Goal: Task Accomplishment & Management: Complete application form

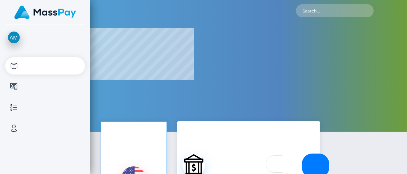
select select
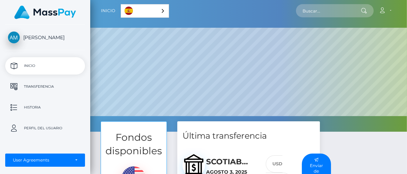
scroll to position [132, 317]
click at [61, 89] on p "Transferencia" at bounding box center [45, 87] width 74 height 10
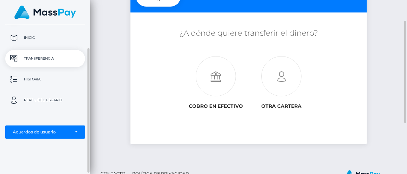
scroll to position [103, 0]
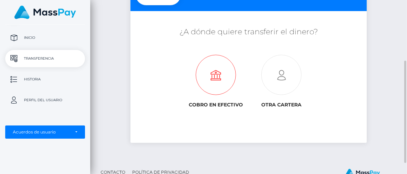
click at [216, 83] on icon at bounding box center [216, 75] width 66 height 40
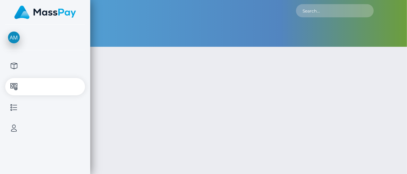
type input "332.5"
select select
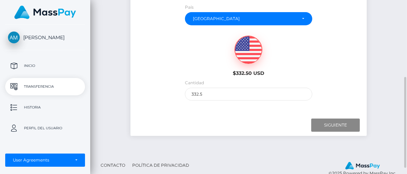
scroll to position [148, 0]
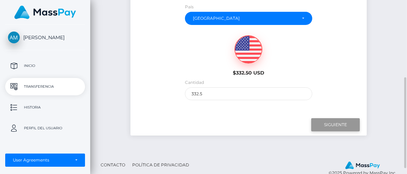
click at [335, 121] on input "Next" at bounding box center [335, 124] width 49 height 13
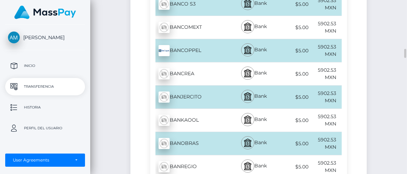
scroll to position [932, 0]
click at [244, 51] on div "Bank" at bounding box center [254, 50] width 48 height 23
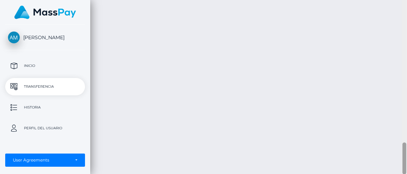
scroll to position [597, 0]
click at [407, 52] on div at bounding box center [404, 87] width 5 height 175
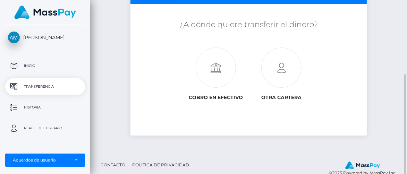
scroll to position [118, 0]
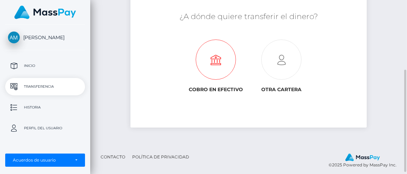
click at [220, 65] on icon at bounding box center [216, 60] width 66 height 40
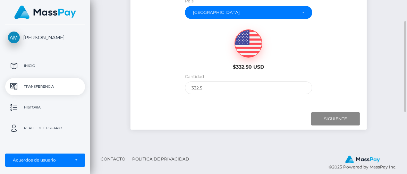
scroll to position [159, 0]
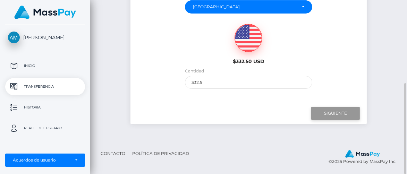
click at [336, 108] on input "Next" at bounding box center [335, 113] width 49 height 13
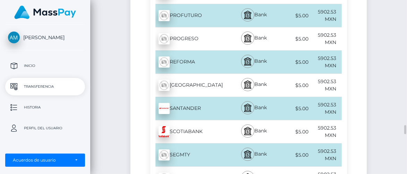
scroll to position [2378, 0]
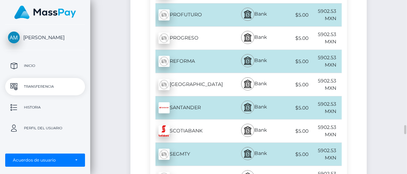
click at [243, 124] on div at bounding box center [247, 130] width 13 height 13
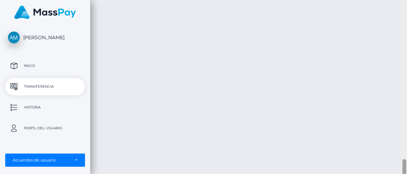
click at [402, 16] on div at bounding box center [404, 87] width 5 height 175
click at [402, 17] on div at bounding box center [404, 87] width 5 height 175
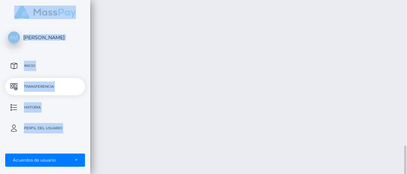
drag, startPoint x: 291, startPoint y: 61, endPoint x: 341, endPoint y: 87, distance: 56.4
click at [285, 140] on div "Transferencia de efectivo Español English 中文 (简体) Português (Brasil) Cuenta" at bounding box center [248, 87] width 317 height 174
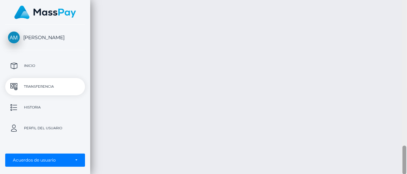
scroll to position [704, 0]
click at [402, 56] on div at bounding box center [404, 87] width 5 height 175
click at [402, 128] on div at bounding box center [404, 87] width 5 height 175
click at [402, 111] on div at bounding box center [404, 87] width 5 height 175
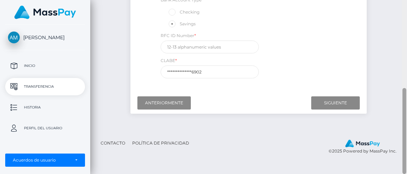
scroll to position [180, 0]
click at [402, 95] on div at bounding box center [404, 87] width 5 height 175
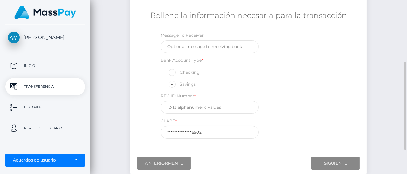
scroll to position [120, 0]
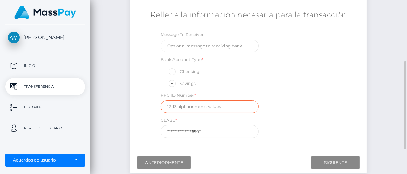
click at [227, 108] on input "text" at bounding box center [210, 106] width 98 height 13
type input "044975000020036640"
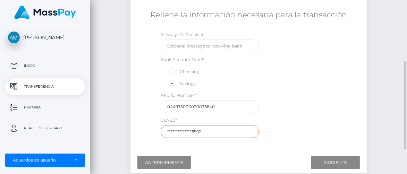
click at [209, 133] on input "**********" at bounding box center [210, 131] width 98 height 13
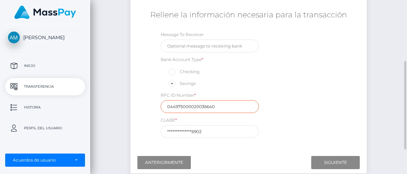
click at [219, 104] on input "044975000020036640" at bounding box center [210, 106] width 98 height 13
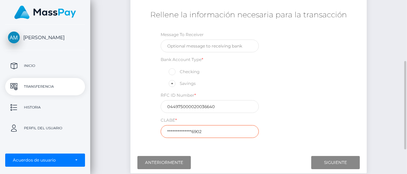
click at [207, 132] on input "**********" at bounding box center [210, 131] width 98 height 13
type input "*"
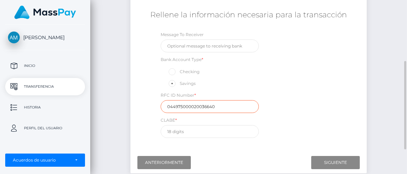
click at [217, 105] on input "044975000020036640" at bounding box center [210, 106] width 98 height 13
type input "0"
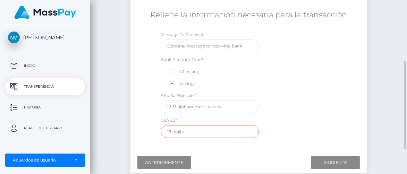
click at [168, 128] on input "text" at bounding box center [210, 131] width 98 height 13
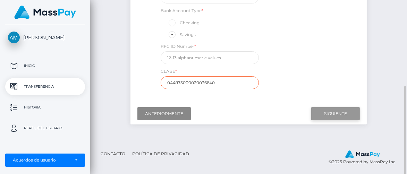
type input "044975000020036640"
click at [348, 109] on input "Next" at bounding box center [335, 113] width 49 height 13
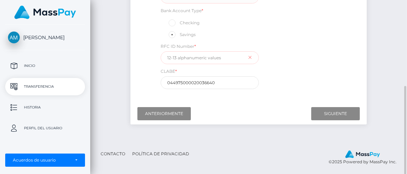
click at [184, 56] on input "text" at bounding box center [210, 57] width 98 height 13
type input "0"
type input "R"
type input "RAMA561222TBA"
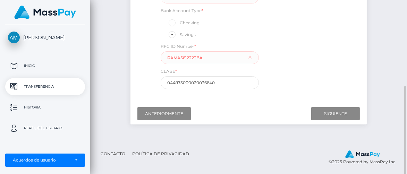
click at [366, 60] on div "Rellene la información necesaria para la transacción Message To Receiver Bank A…" at bounding box center [249, 24] width 236 height 135
click at [332, 111] on input "Next" at bounding box center [335, 113] width 49 height 13
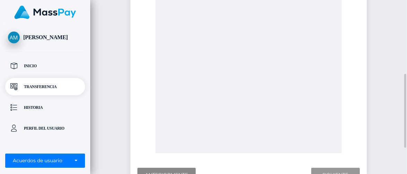
scroll to position [236, 0]
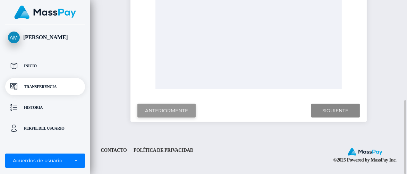
click at [156, 107] on input "Previous" at bounding box center [166, 111] width 58 height 14
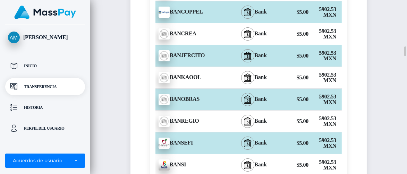
scroll to position [899, 0]
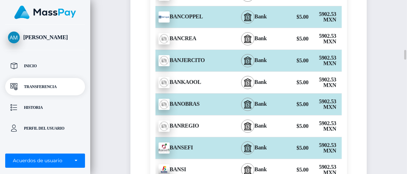
click at [156, 107] on div "BANOBRAS - MXN" at bounding box center [190, 104] width 80 height 19
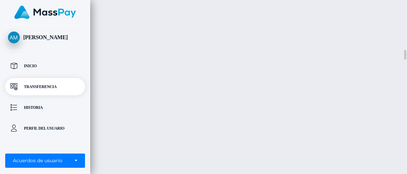
click at [156, 107] on div "Transferencia de efectivo Español English 中文 (简体) Português (Brasil) Cuenta" at bounding box center [248, 87] width 317 height 174
click at [401, 27] on div "Transferencia de efectivo Español English 中文 (简体) Português (Brasil) Cuenta" at bounding box center [248, 87] width 317 height 174
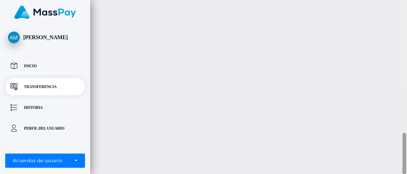
click at [402, 25] on div at bounding box center [404, 87] width 5 height 175
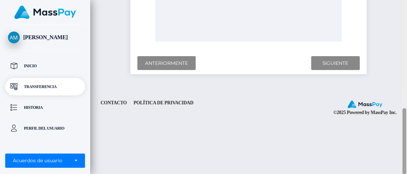
click at [402, 25] on div at bounding box center [404, 87] width 5 height 175
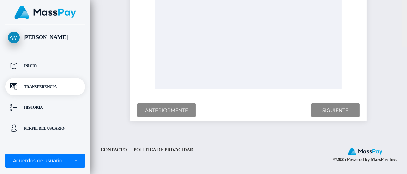
scroll to position [109, 0]
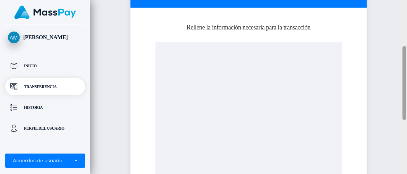
click at [402, 44] on div at bounding box center [404, 87] width 5 height 175
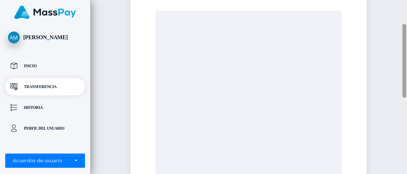
scroll to position [0, 0]
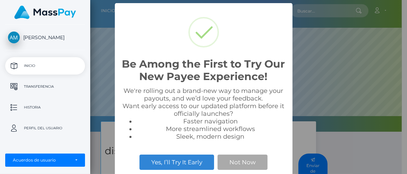
scroll to position [132, 311]
click at [298, 48] on div "Be Among the First to Try Our New Payee Experience! × We're rolling out a brand…" at bounding box center [203, 87] width 407 height 174
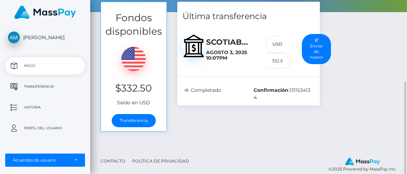
scroll to position [128, 0]
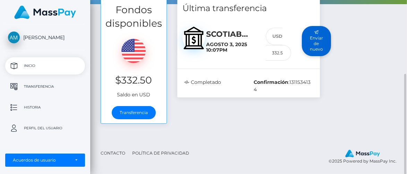
click at [315, 44] on button "Enviar de nuevo" at bounding box center [316, 41] width 29 height 30
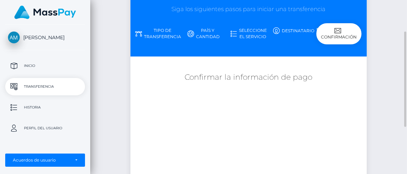
scroll to position [57, 0]
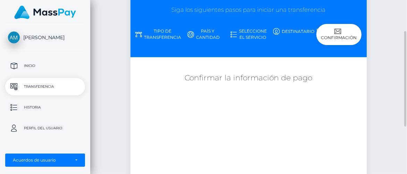
click at [340, 35] on div "Confirmación" at bounding box center [339, 34] width 45 height 21
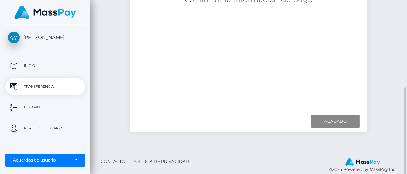
scroll to position [144, 0]
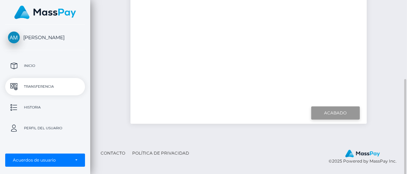
click at [328, 110] on input "Finish" at bounding box center [335, 113] width 49 height 13
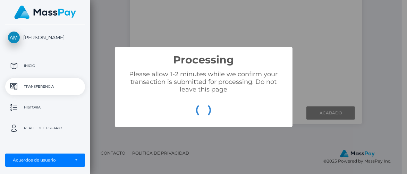
click at [381, 36] on div "Processing × Please allow 1-2 minutes while we confirm your transaction is subm…" at bounding box center [203, 87] width 407 height 174
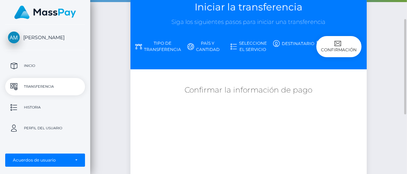
scroll to position [41, 0]
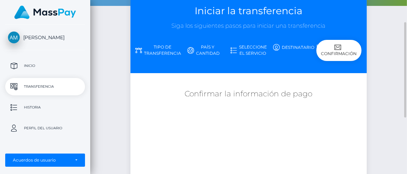
click at [294, 49] on link "Destinatario" at bounding box center [294, 47] width 45 height 12
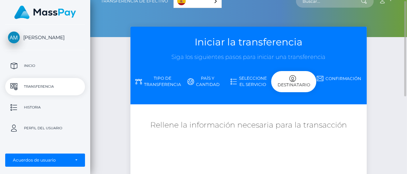
scroll to position [7, 0]
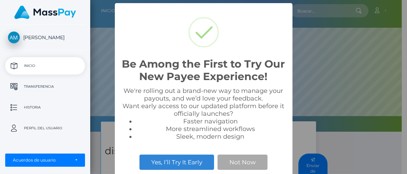
scroll to position [132, 311]
click at [257, 161] on button "Not Now" at bounding box center [243, 162] width 50 height 15
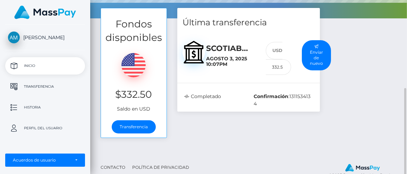
scroll to position [128, 0]
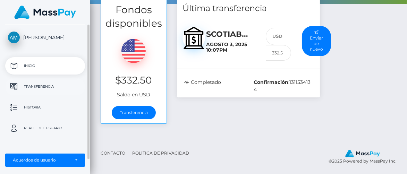
click at [54, 88] on p "Transferencia" at bounding box center [45, 87] width 74 height 10
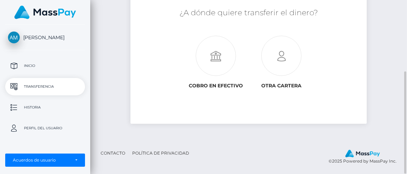
scroll to position [122, 0]
click at [217, 64] on icon at bounding box center [216, 56] width 66 height 40
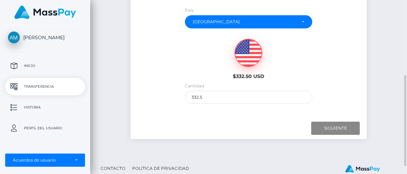
scroll to position [145, 0]
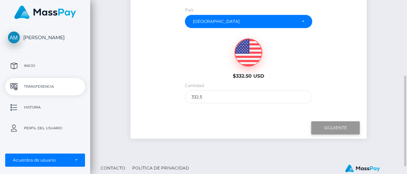
click at [327, 127] on input "Siguiente" at bounding box center [335, 128] width 49 height 13
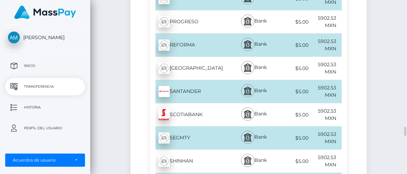
scroll to position [2395, 0]
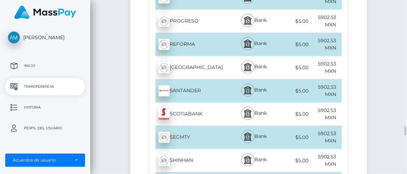
click at [219, 105] on div "SCOTIABANK - MXN" at bounding box center [190, 114] width 80 height 19
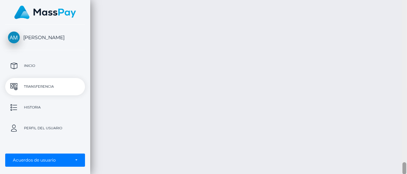
scroll to position [2147, 0]
click at [407, 19] on div at bounding box center [404, 87] width 5 height 175
click at [404, 18] on div at bounding box center [404, 87] width 5 height 175
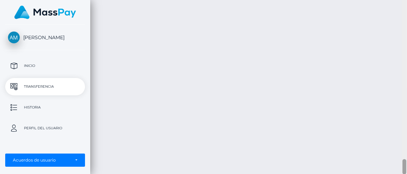
click at [404, 18] on div at bounding box center [404, 87] width 5 height 175
click at [405, 137] on div at bounding box center [404, 87] width 5 height 175
click at [402, 125] on div at bounding box center [404, 87] width 5 height 175
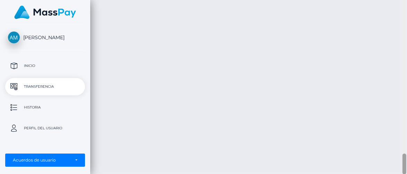
click at [406, 124] on div at bounding box center [404, 87] width 5 height 175
click at [406, 120] on div at bounding box center [404, 87] width 5 height 175
click at [407, 107] on div at bounding box center [404, 87] width 5 height 175
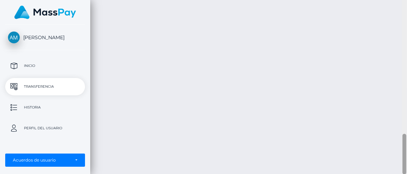
click at [406, 105] on div at bounding box center [404, 87] width 5 height 175
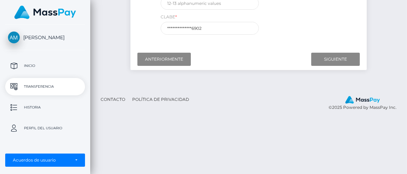
click at [406, 105] on div at bounding box center [405, 136] width 4 height 76
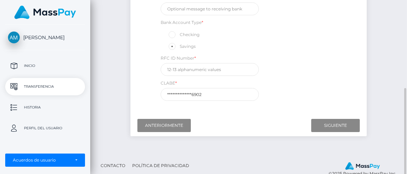
scroll to position [164, 0]
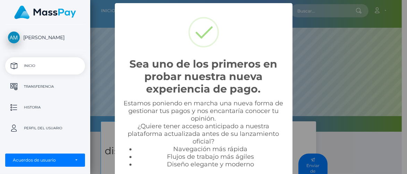
scroll to position [132, 311]
click at [47, 83] on p "Transferencia" at bounding box center [45, 87] width 74 height 10
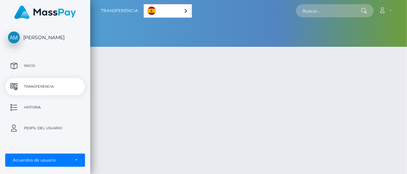
click at [47, 85] on p "Transferencia" at bounding box center [45, 87] width 74 height 10
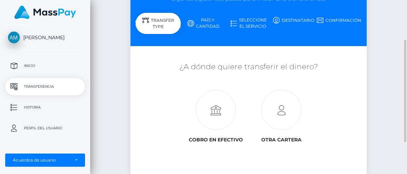
scroll to position [122, 0]
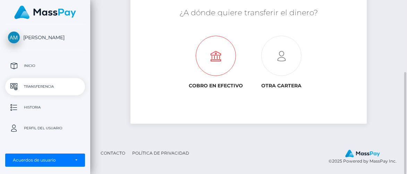
click at [219, 70] on icon at bounding box center [216, 56] width 66 height 40
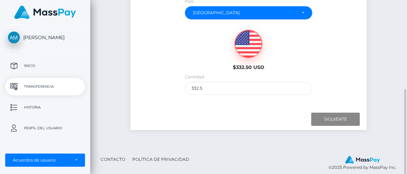
scroll to position [159, 0]
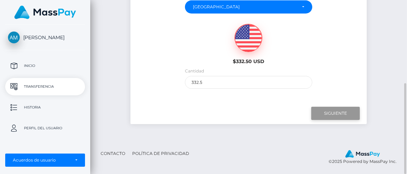
click at [327, 116] on input "Siguiente" at bounding box center [335, 113] width 49 height 13
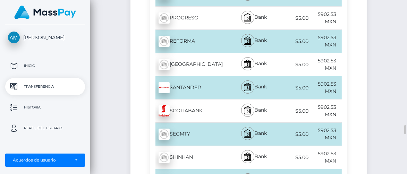
scroll to position [2397, 0]
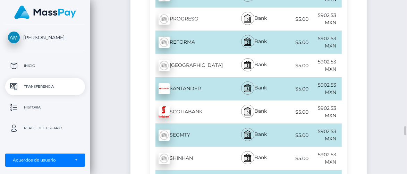
click at [231, 101] on div "Bank" at bounding box center [254, 112] width 48 height 23
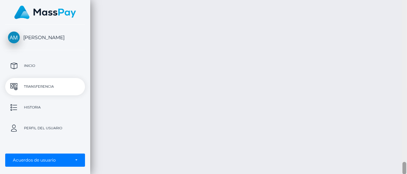
click at [407, 55] on div at bounding box center [404, 87] width 5 height 175
click at [405, 44] on div at bounding box center [404, 87] width 5 height 175
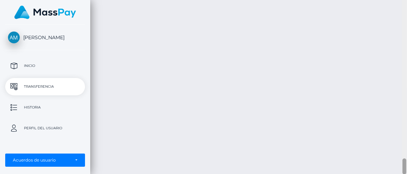
click at [405, 44] on div at bounding box center [404, 87] width 5 height 175
click at [404, 122] on div at bounding box center [404, 87] width 5 height 175
click at [405, 105] on div at bounding box center [404, 87] width 5 height 175
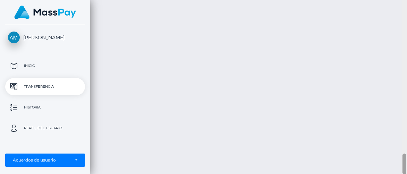
scroll to position [1092, 0]
click at [403, 143] on div at bounding box center [404, 87] width 5 height 175
click at [407, 140] on div at bounding box center [404, 87] width 5 height 175
click at [405, 139] on div at bounding box center [404, 87] width 5 height 175
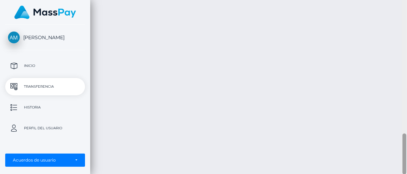
click at [405, 139] on div at bounding box center [404, 87] width 5 height 175
click at [405, 139] on div at bounding box center [405, 154] width 4 height 41
click at [406, 127] on div at bounding box center [404, 87] width 5 height 175
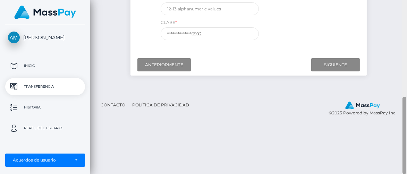
scroll to position [218, 0]
click at [407, 115] on div at bounding box center [404, 87] width 5 height 175
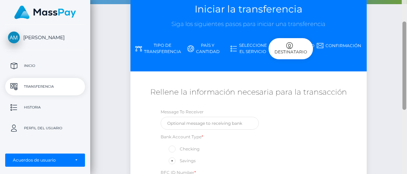
click at [406, 87] on div at bounding box center [404, 87] width 5 height 175
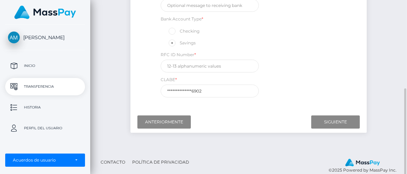
scroll to position [166, 0]
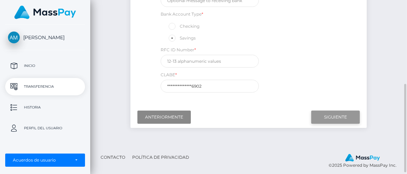
click at [346, 117] on input "Siguiente" at bounding box center [335, 117] width 49 height 13
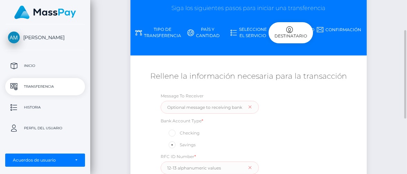
scroll to position [58, 0]
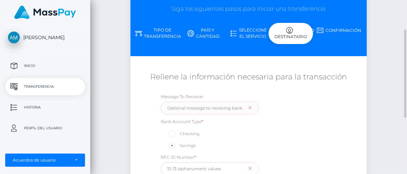
click at [179, 170] on input "text" at bounding box center [210, 168] width 98 height 13
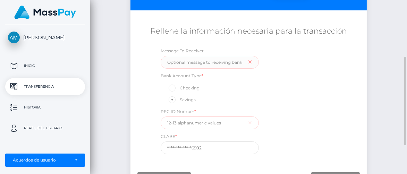
scroll to position [107, 0]
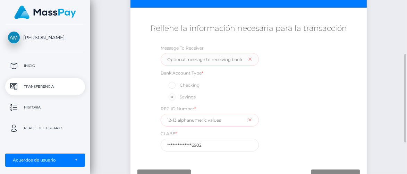
click at [170, 119] on input "text" at bounding box center [210, 120] width 98 height 13
type input "R"
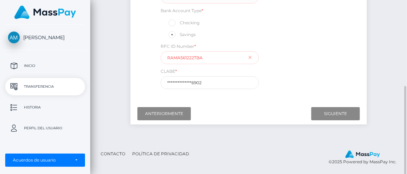
click at [208, 56] on input "RAMA561222TBA" at bounding box center [210, 57] width 98 height 13
type input "R"
click at [378, 58] on div "Iniciar la transferencia Siga los siguientes pasos para iniciar una transferenc…" at bounding box center [248, 4] width 317 height 275
click at [195, 56] on input "Araceli2981" at bounding box center [210, 57] width 98 height 13
type input "A"
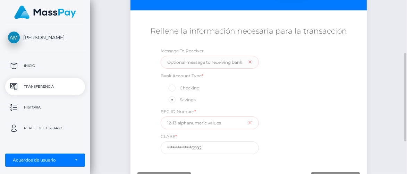
scroll to position [104, 0]
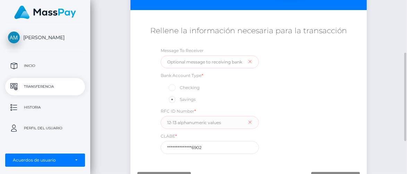
click at [249, 59] on div "Message To Receiver" at bounding box center [210, 58] width 98 height 22
click at [190, 75] on label "Bank Account Type *" at bounding box center [182, 76] width 43 height 6
click at [180, 87] on span at bounding box center [180, 87] width 0 height 5
click at [173, 87] on input "Checking" at bounding box center [175, 87] width 5 height 5
radio input "true"
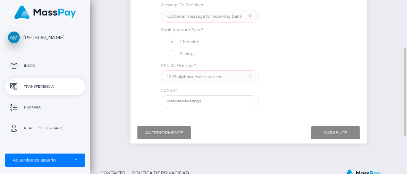
scroll to position [151, 0]
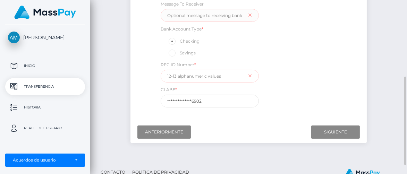
click at [176, 74] on input "text" at bounding box center [210, 76] width 98 height 13
click at [336, 58] on div "**********" at bounding box center [248, 55] width 197 height 111
click at [329, 131] on input "Siguiente" at bounding box center [335, 132] width 49 height 13
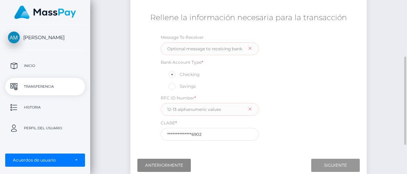
scroll to position [115, 0]
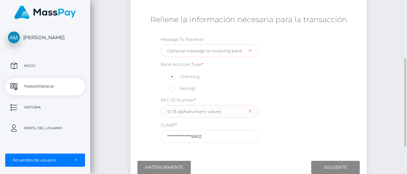
click at [250, 50] on div "Message To Receiver" at bounding box center [210, 47] width 98 height 22
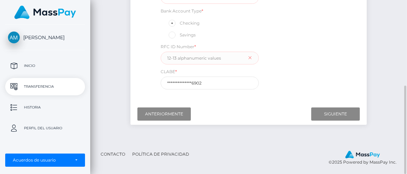
scroll to position [169, 0]
click at [177, 58] on input "text" at bounding box center [210, 57] width 98 height 13
click at [249, 58] on div "RFC ID Number *" at bounding box center [210, 54] width 98 height 22
click at [251, 56] on div "RFC ID Number *" at bounding box center [210, 54] width 98 height 22
click at [378, 54] on div "Iniciar la transferencia Siga los siguientes pasos para iniciar una transferenc…" at bounding box center [248, 4] width 317 height 275
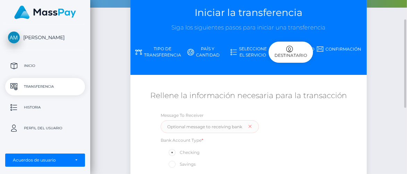
scroll to position [40, 0]
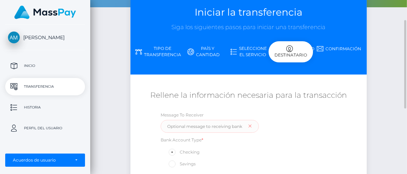
click at [337, 48] on link "Confirmación" at bounding box center [339, 49] width 45 height 12
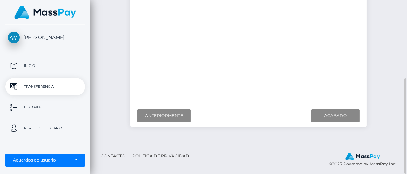
scroll to position [142, 0]
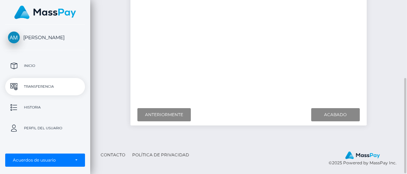
click at [367, 55] on div "¿A dónde quiere enviar dinero? País Abjasia [GEOGRAPHIC_DATA] [GEOGRAPHIC_DATA]…" at bounding box center [249, 38] width 236 height 132
click at [364, 53] on div "¿A dónde quiere enviar dinero? País Abjasia [GEOGRAPHIC_DATA] [GEOGRAPHIC_DATA]…" at bounding box center [249, 38] width 236 height 132
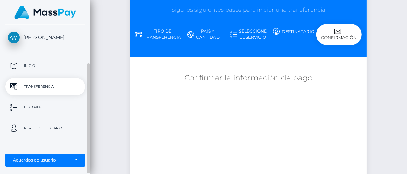
scroll to position [28, 0]
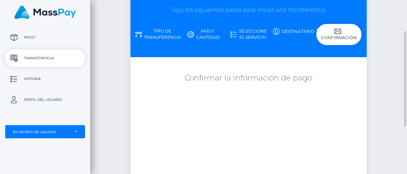
click at [289, 30] on link "Destinatario" at bounding box center [294, 31] width 45 height 12
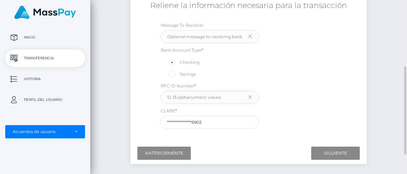
scroll to position [130, 0]
click at [168, 96] on input "text" at bounding box center [210, 97] width 98 height 13
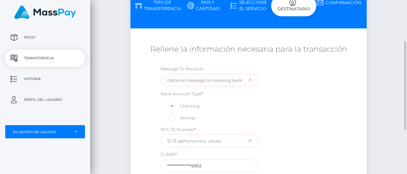
scroll to position [69, 0]
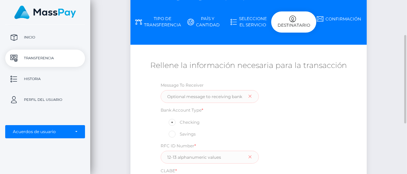
click at [213, 20] on link "País y cantidad" at bounding box center [203, 22] width 45 height 18
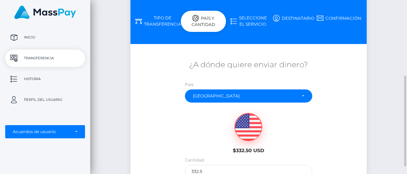
scroll to position [159, 0]
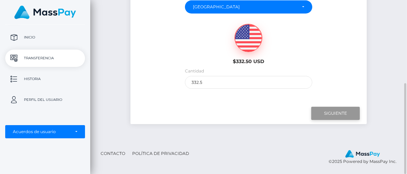
click at [326, 112] on input "Siguiente" at bounding box center [335, 113] width 49 height 13
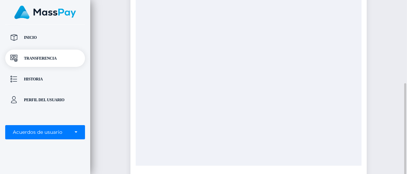
click at [365, 66] on div "¿A dónde quiere enviar dinero? País Abjasia [GEOGRAPHIC_DATA] [GEOGRAPHIC_DATA]…" at bounding box center [249, 66] width 236 height 219
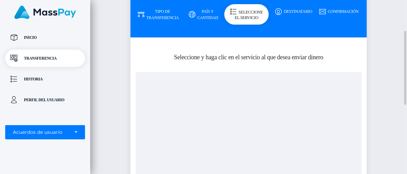
scroll to position [75, 0]
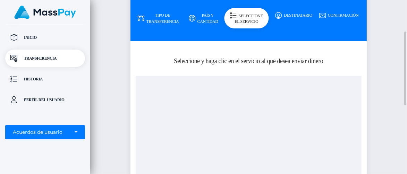
click at [360, 102] on div at bounding box center [249, 163] width 226 height 174
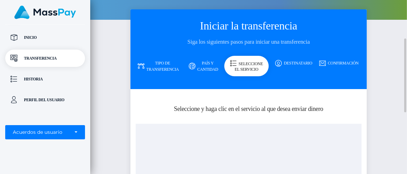
scroll to position [24, 0]
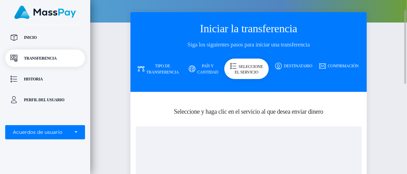
click at [248, 72] on div "Seleccione el servicio" at bounding box center [246, 69] width 44 height 20
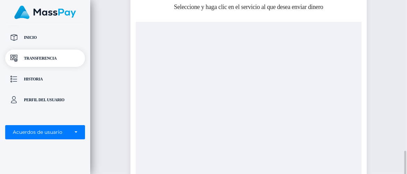
scroll to position [236, 0]
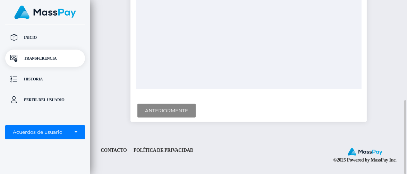
click at [361, 48] on div at bounding box center [249, 2] width 226 height 174
drag, startPoint x: 360, startPoint y: 50, endPoint x: 365, endPoint y: 42, distance: 10.3
click at [184, 111] on input "Anteriormente" at bounding box center [166, 111] width 58 height 14
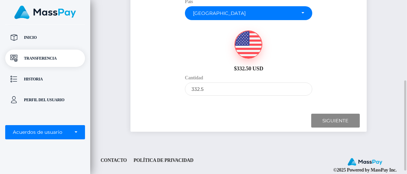
scroll to position [151, 0]
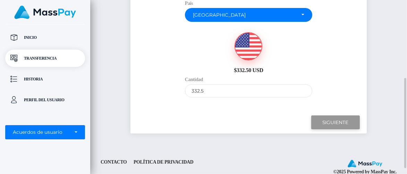
click at [329, 123] on input "Siguiente" at bounding box center [335, 123] width 49 height 14
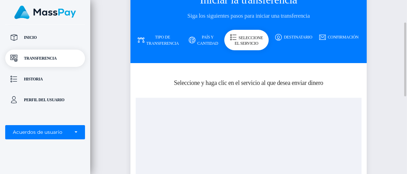
scroll to position [53, 0]
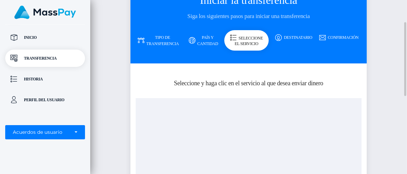
click at [247, 39] on div "Seleccione el servicio" at bounding box center [246, 40] width 44 height 20
click at [365, 118] on div "¿A dónde quiere enviar dinero? País Abjasia [GEOGRAPHIC_DATA] [GEOGRAPHIC_DATA]…" at bounding box center [249, 173] width 236 height 219
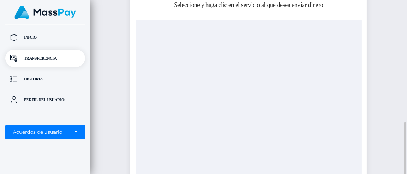
scroll to position [236, 0]
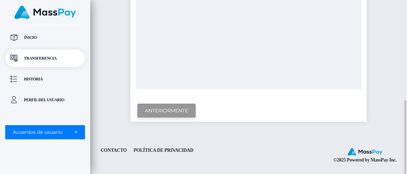
click at [153, 108] on input "Anteriormente" at bounding box center [166, 111] width 58 height 14
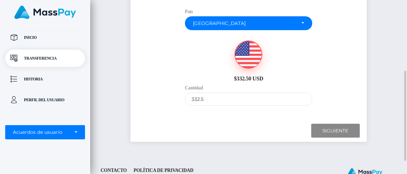
scroll to position [139, 0]
